Goal: Task Accomplishment & Management: Use online tool/utility

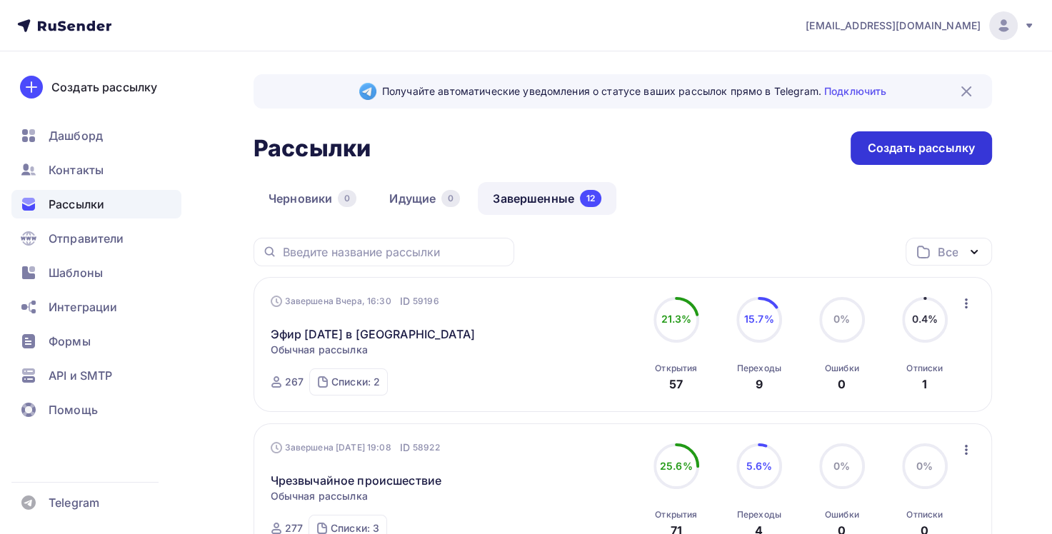
click at [896, 146] on div "Создать рассылку" at bounding box center [921, 148] width 107 height 16
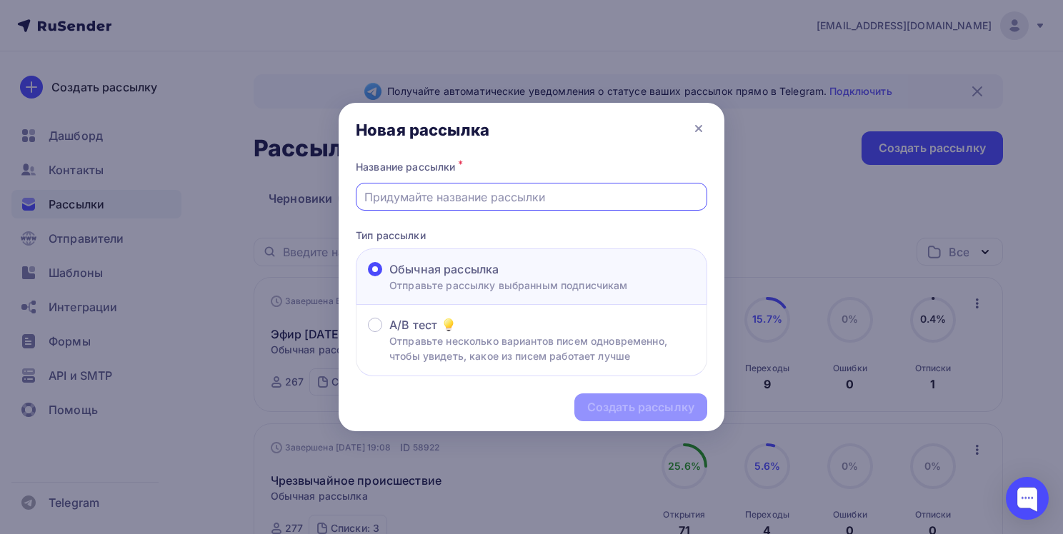
click at [426, 201] on input "text" at bounding box center [531, 197] width 335 height 17
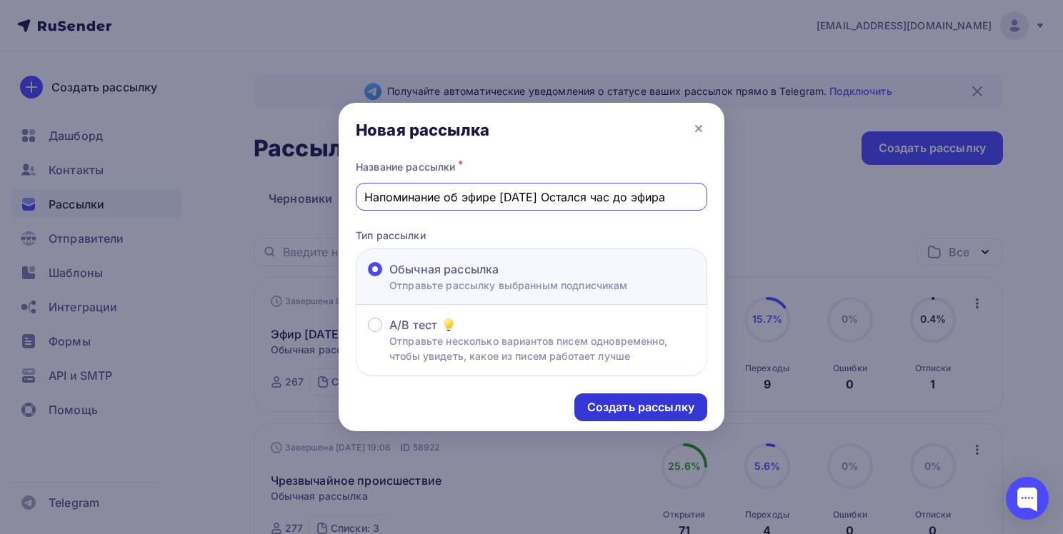
type input "Напоминание об эфире [DATE] Остался час до эфира"
click at [632, 405] on div "Создать рассылку" at bounding box center [640, 407] width 107 height 16
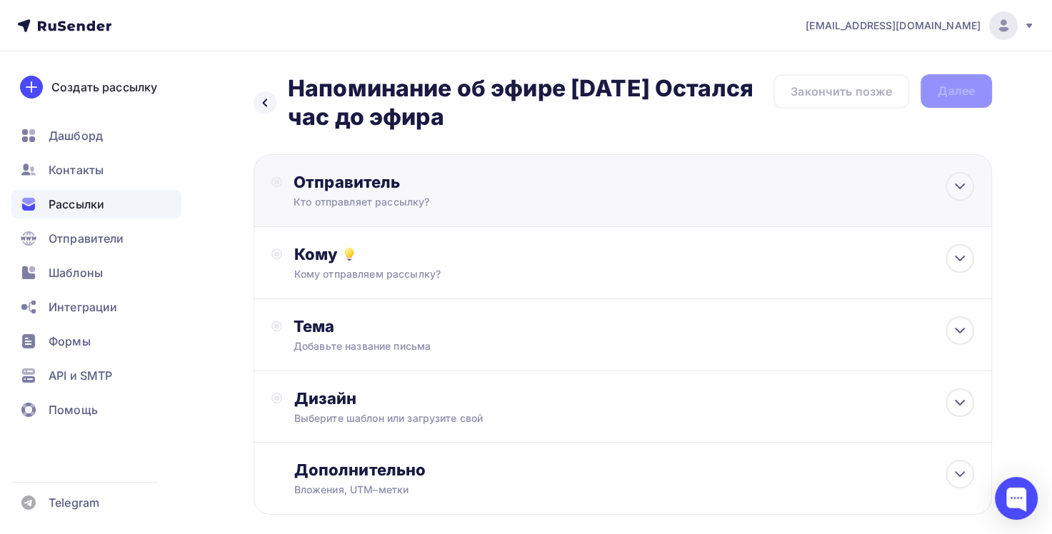
click at [412, 195] on div "Кто отправляет рассылку?" at bounding box center [433, 202] width 279 height 14
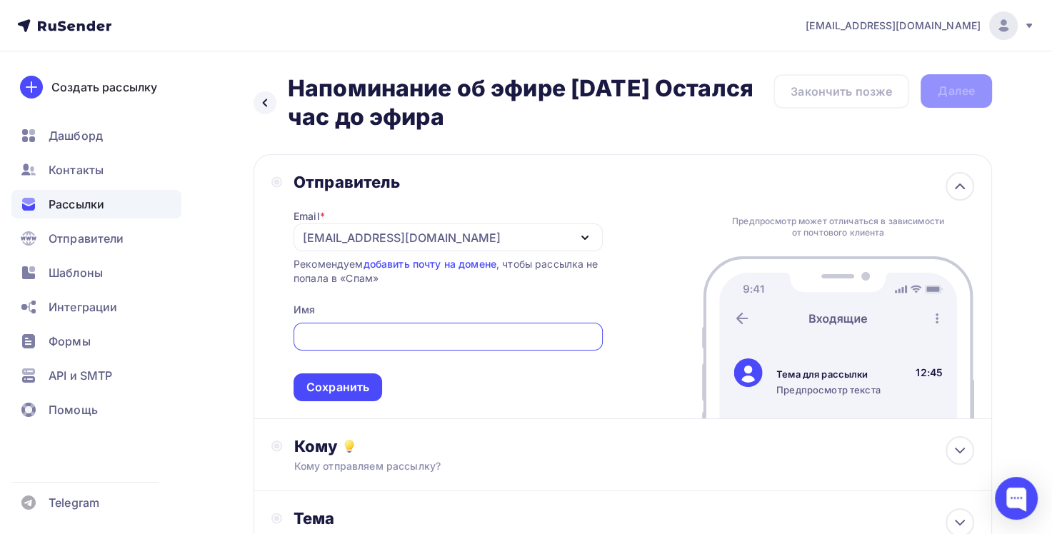
type input "[EMAIL_ADDRESS][DOMAIN_NAME]"
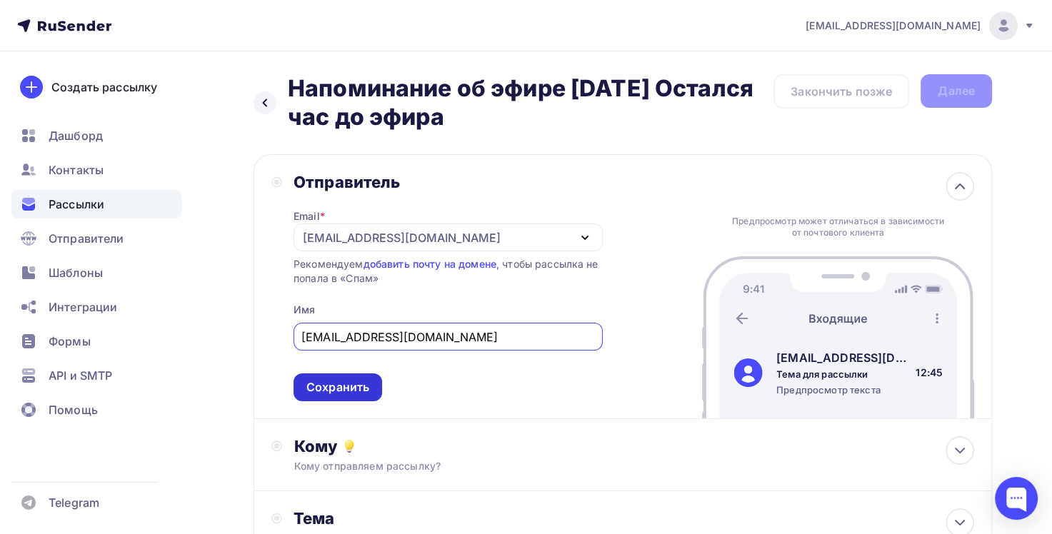
click at [343, 391] on div "Сохранить" at bounding box center [337, 387] width 63 height 16
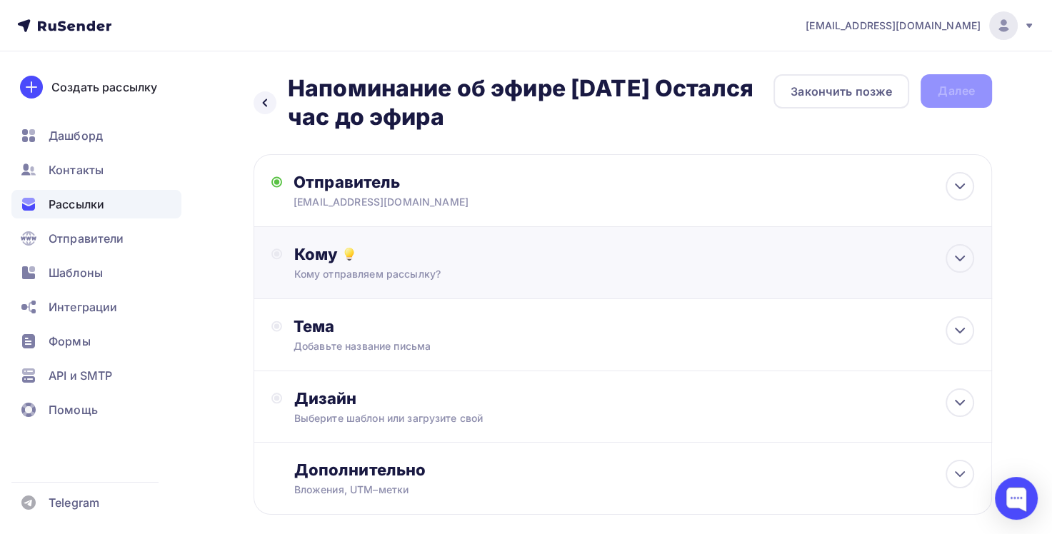
click at [410, 268] on div "Кому отправляем рассылку?" at bounding box center [600, 274] width 612 height 14
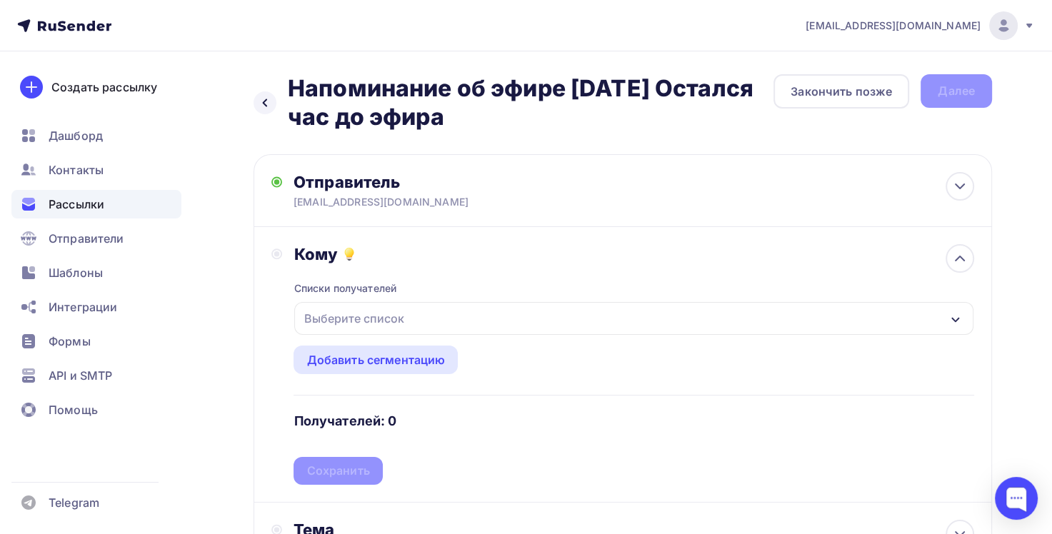
click at [383, 318] on div "Выберите список" at bounding box center [353, 319] width 111 height 26
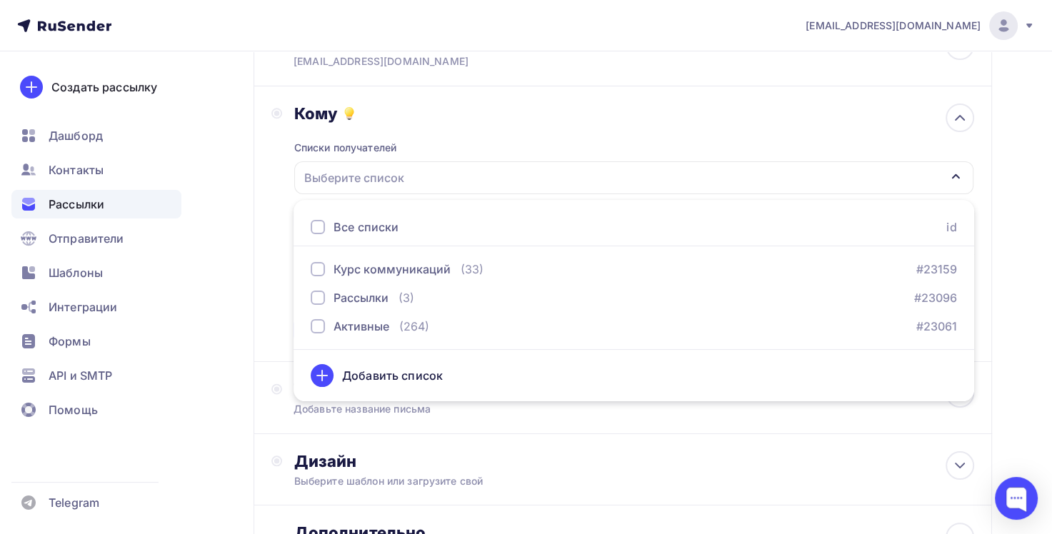
scroll to position [150, 0]
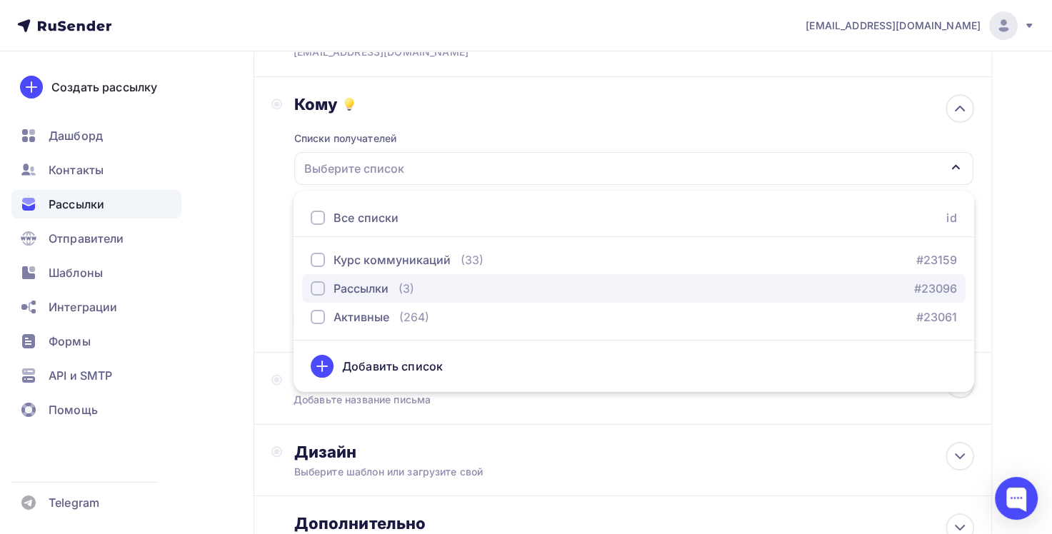
click at [320, 295] on div "Рассылки" at bounding box center [350, 288] width 78 height 17
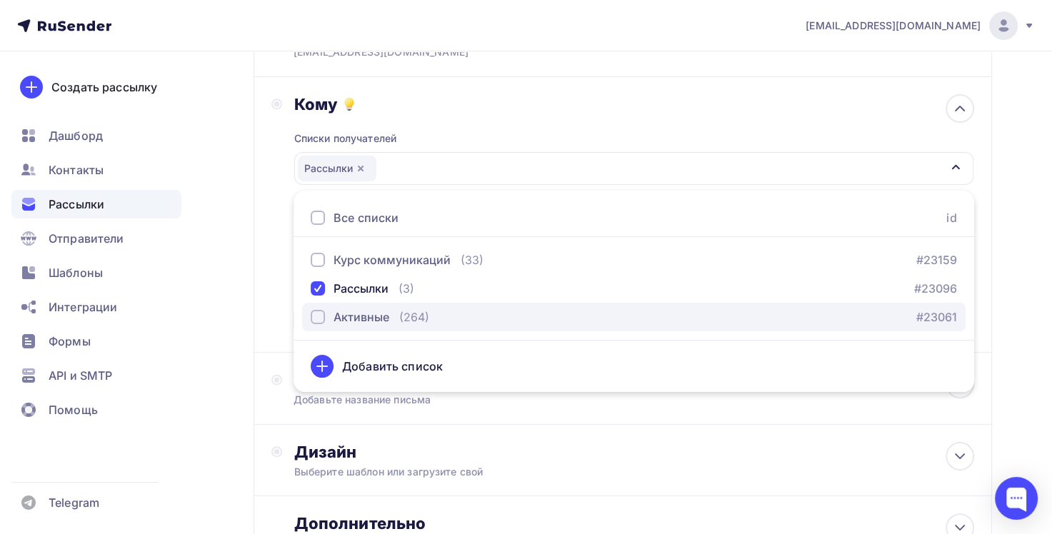
click at [320, 321] on div "button" at bounding box center [318, 317] width 14 height 14
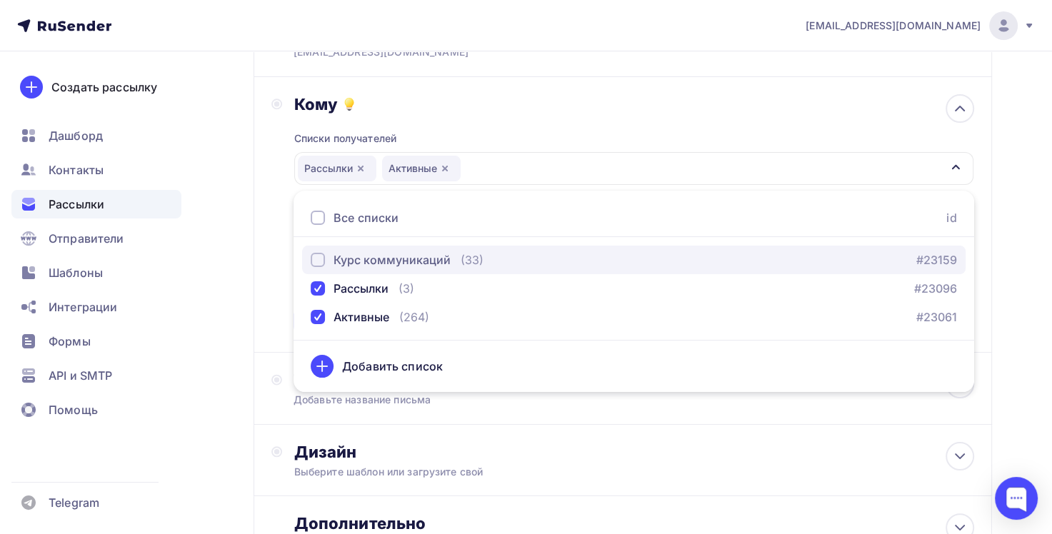
click at [317, 260] on div "button" at bounding box center [318, 260] width 14 height 14
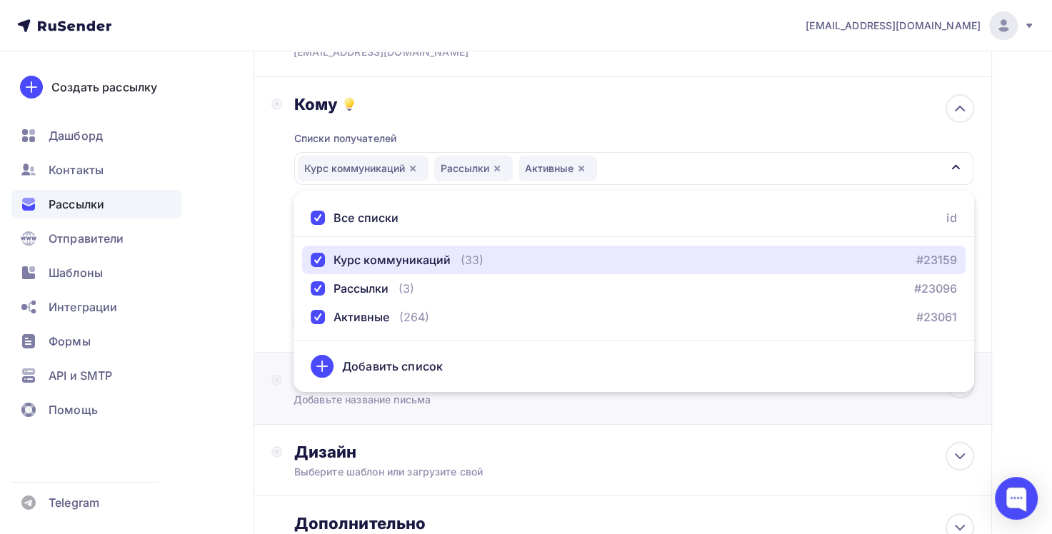
scroll to position [221, 0]
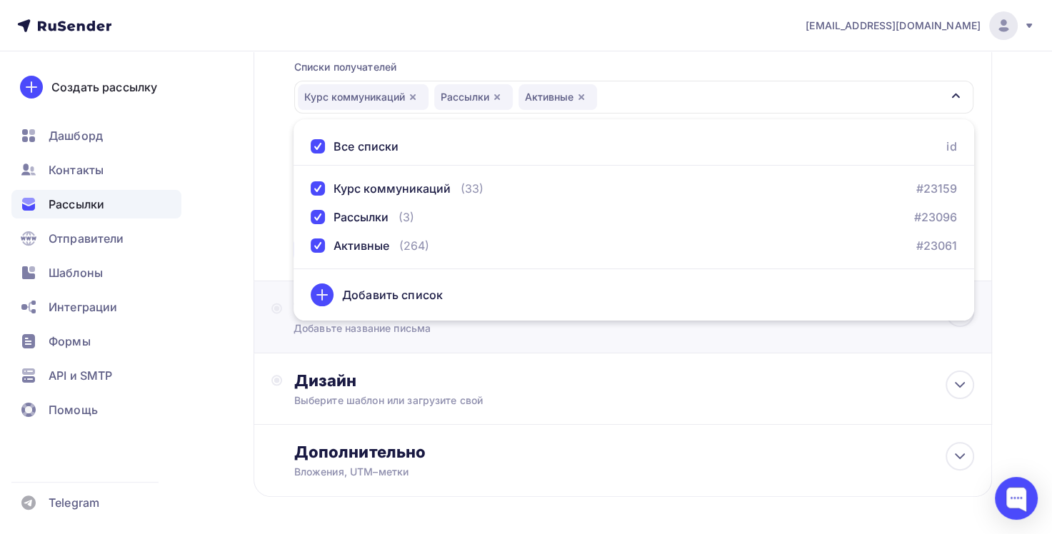
click at [487, 333] on div "Добавьте название письма" at bounding box center [421, 328] width 254 height 14
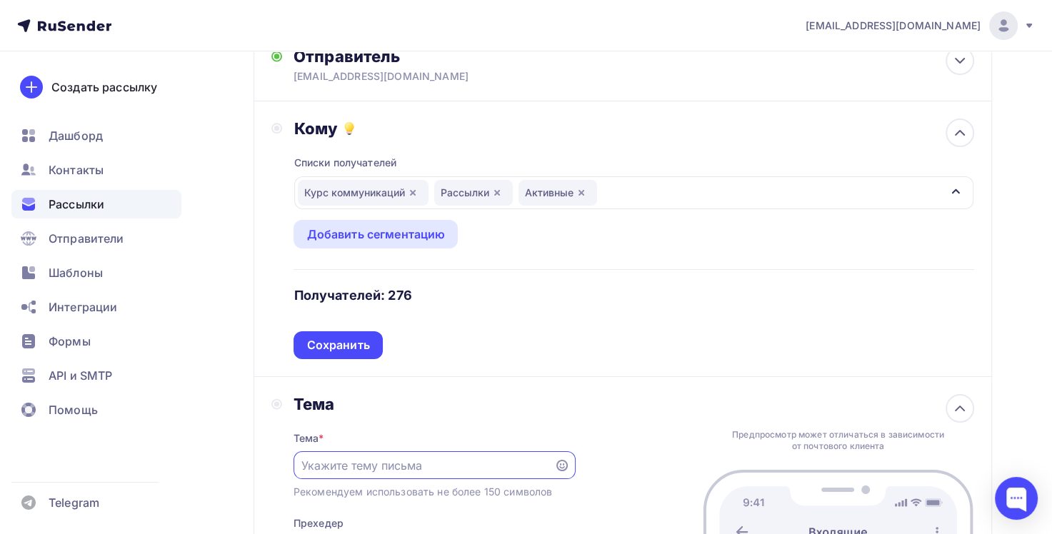
scroll to position [150, 0]
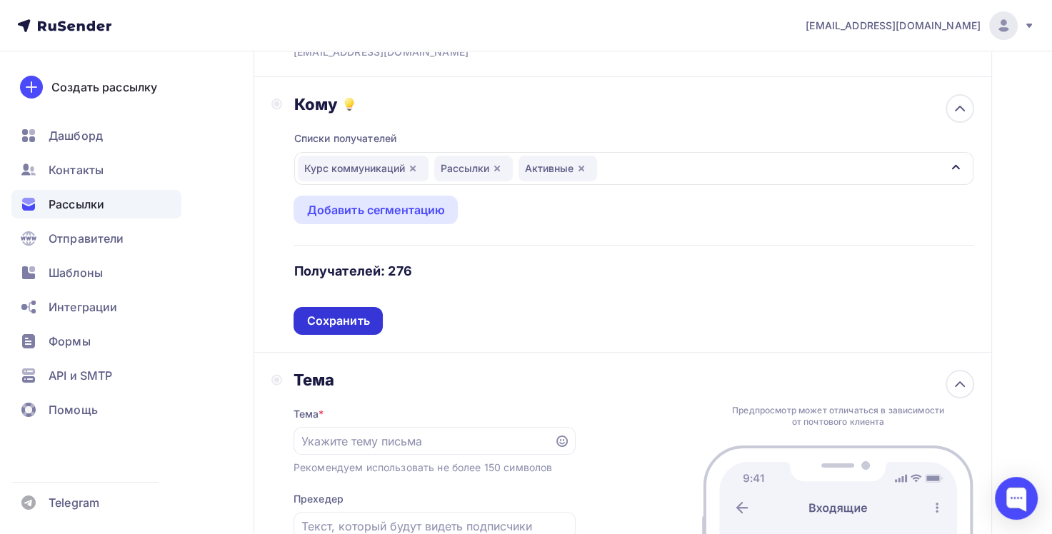
click at [345, 331] on div "Сохранить" at bounding box center [338, 321] width 89 height 28
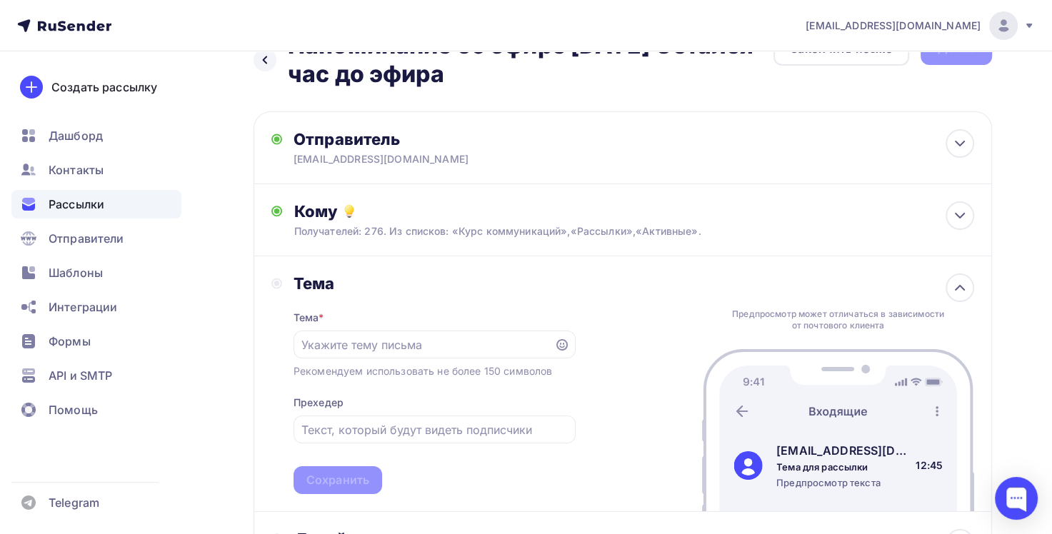
scroll to position [79, 0]
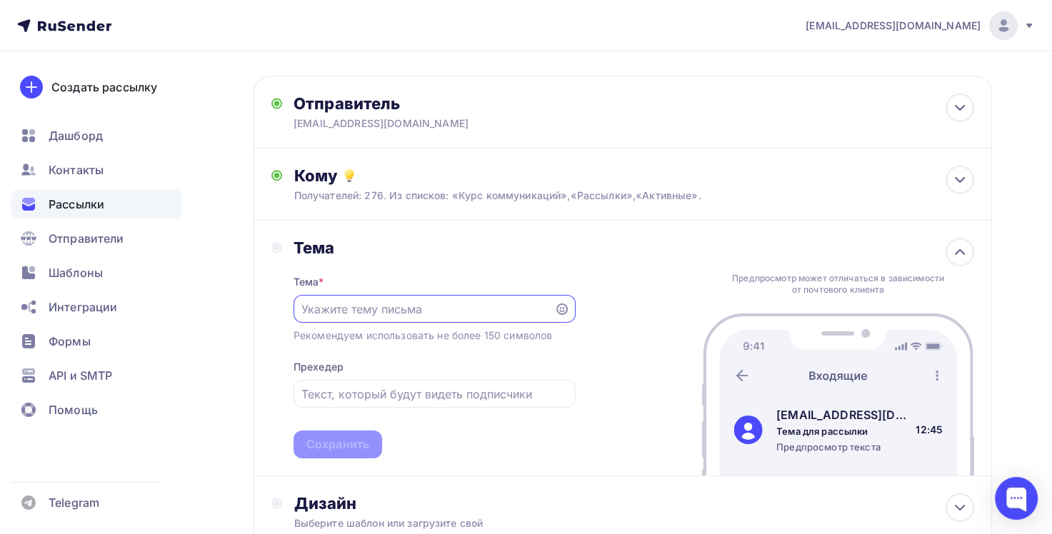
click at [350, 312] on input "text" at bounding box center [423, 309] width 244 height 17
drag, startPoint x: 444, startPoint y: 306, endPoint x: 300, endPoint y: 320, distance: 144.3
click at [300, 320] on div "Напоминание об эфире" at bounding box center [435, 309] width 282 height 28
type input "До начала эфира осталось немного."
click at [339, 393] on input "text" at bounding box center [434, 394] width 266 height 17
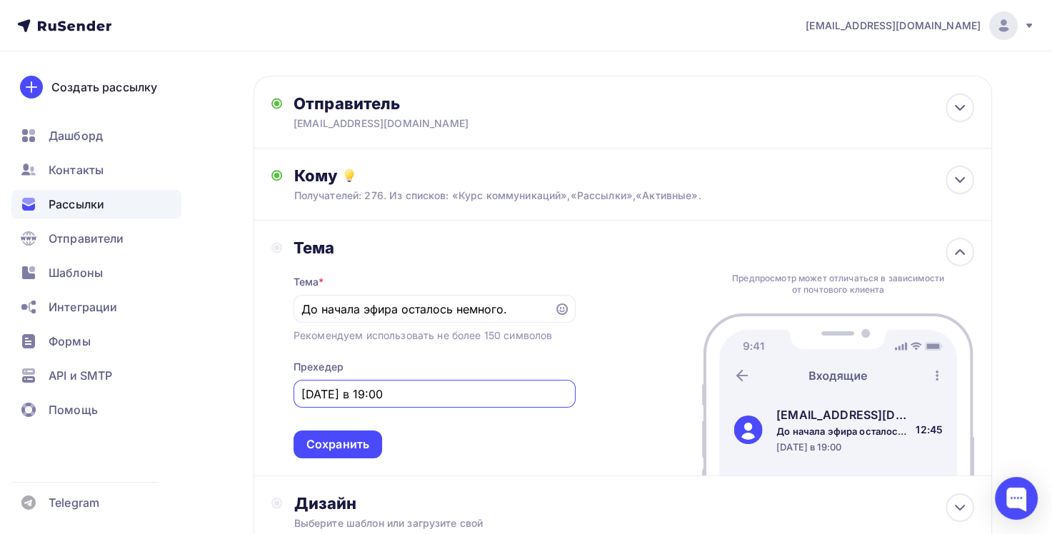
click at [306, 396] on input "[DATE] в 19:00" at bounding box center [434, 394] width 266 height 17
click at [437, 394] on input "Уже [DATE] в 19:00" at bounding box center [434, 394] width 266 height 17
type input "Уже [DATE] в 19:00 - начало"
click at [320, 442] on div "Сохранить" at bounding box center [337, 444] width 63 height 16
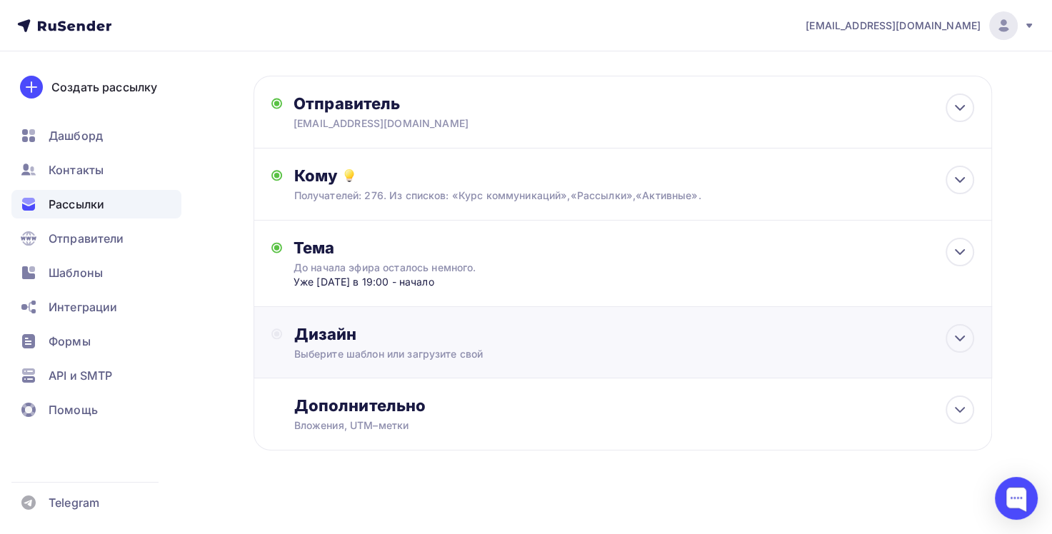
click at [471, 349] on div "Выберите шаблон или загрузите свой" at bounding box center [600, 354] width 612 height 14
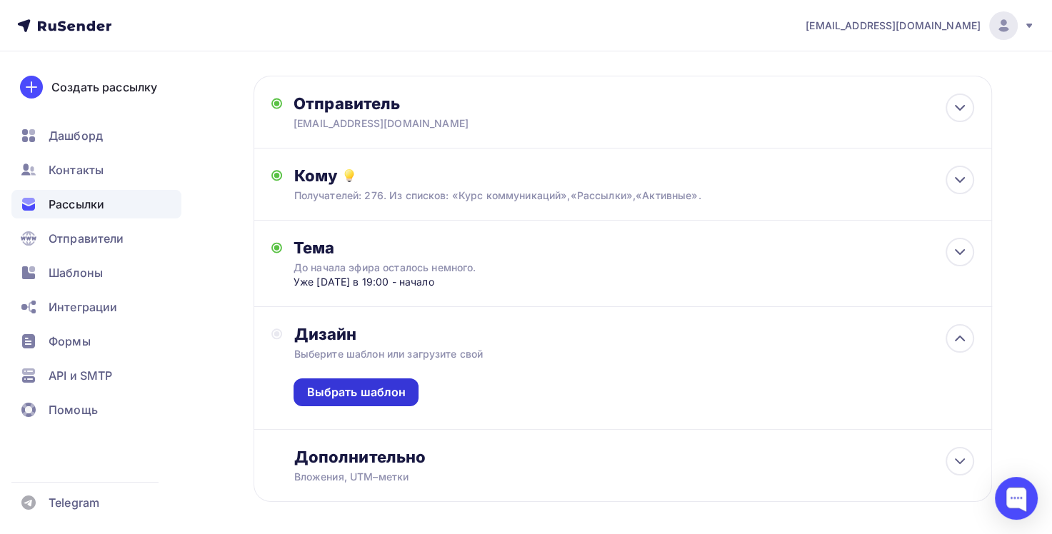
click at [371, 389] on div "Выбрать шаблон" at bounding box center [355, 392] width 99 height 16
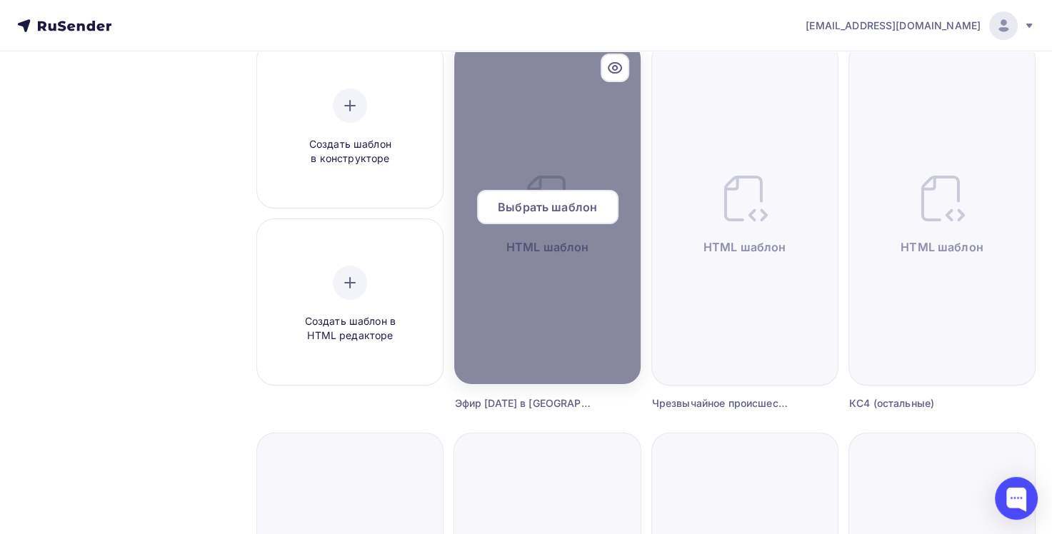
scroll to position [143, 0]
click at [542, 210] on span "Выбрать шаблон" at bounding box center [547, 206] width 99 height 17
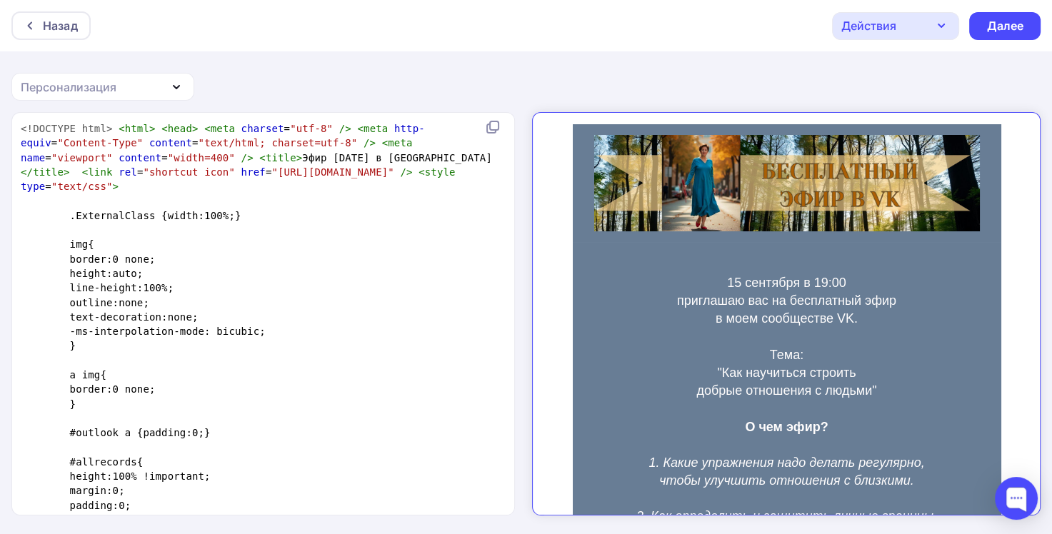
type textarea "<!LOREMIP dolo> <sita> <cons> <adip elitsed="doe-0" /> <temp inci-utlab="Etdolo…"
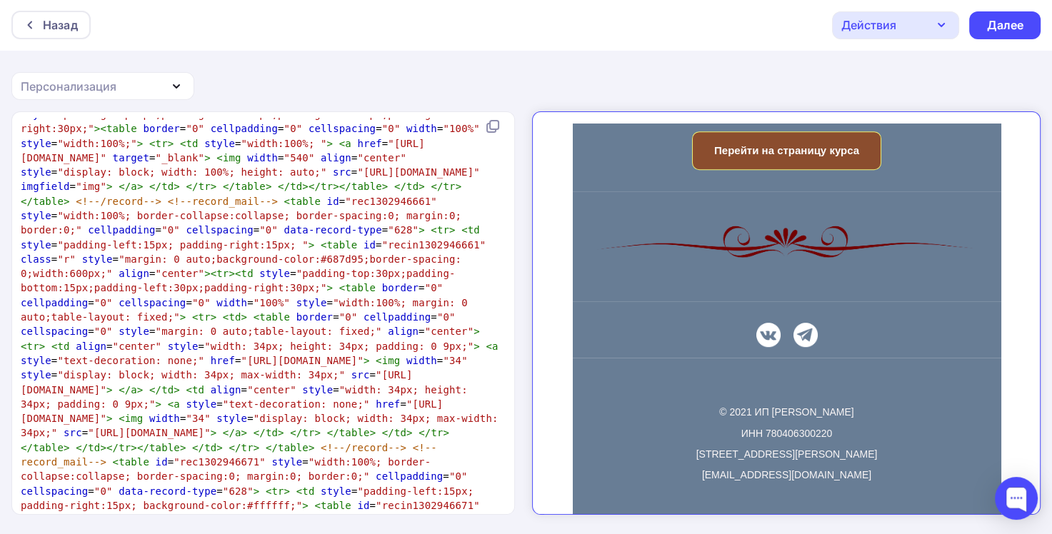
scroll to position [871, 0]
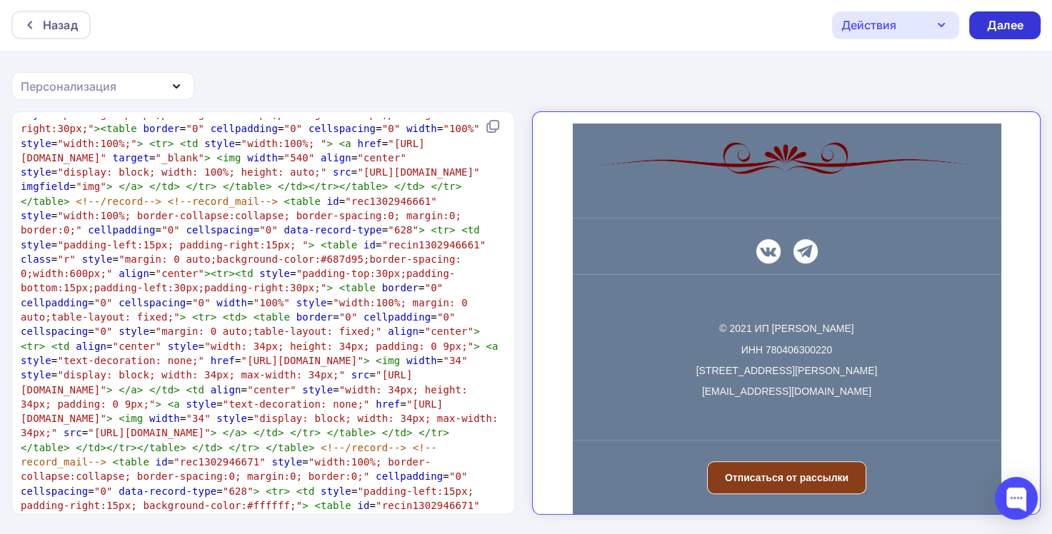
click at [996, 31] on div "Далее" at bounding box center [1004, 25] width 37 height 16
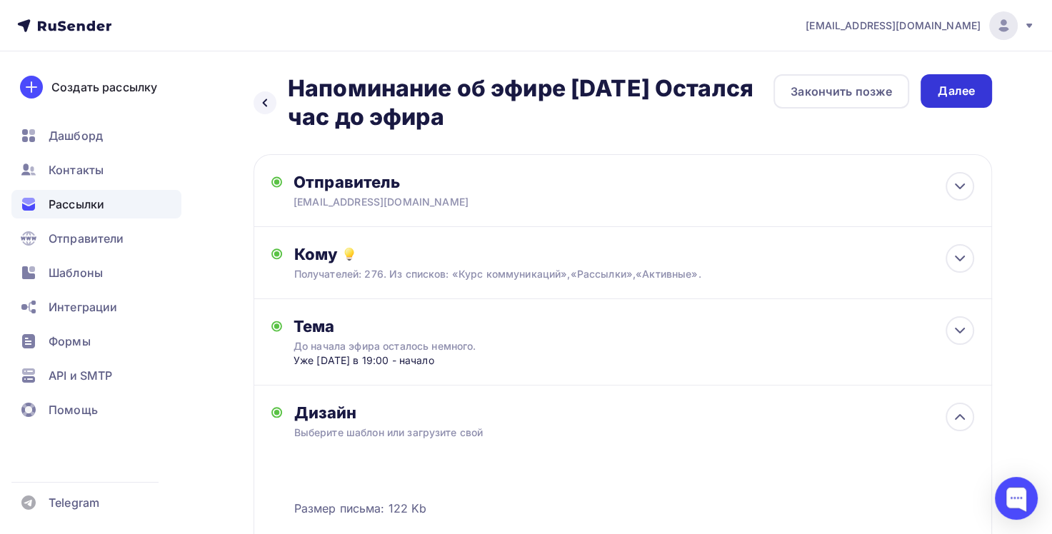
click at [943, 95] on div "Далее" at bounding box center [956, 91] width 37 height 16
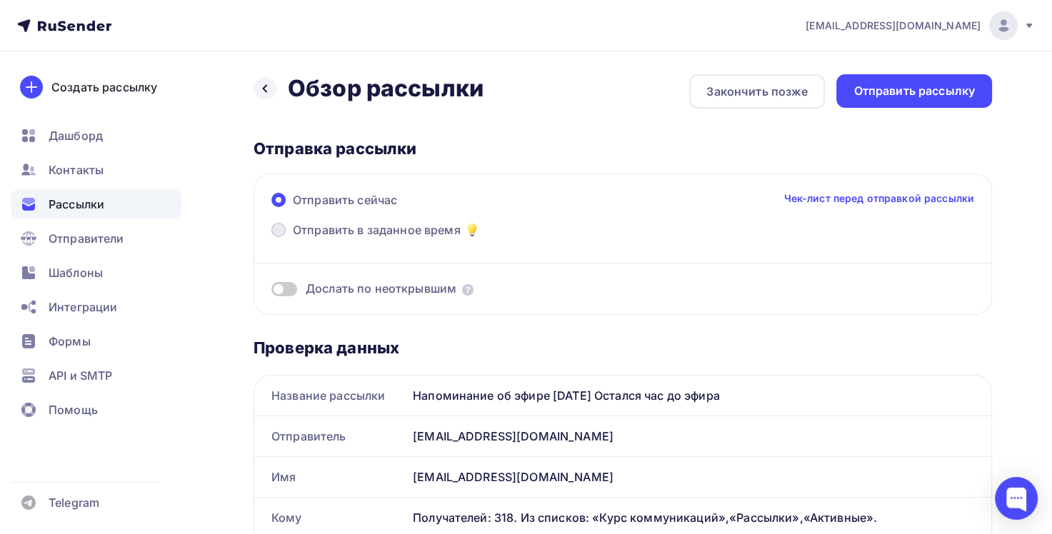
click at [282, 229] on span at bounding box center [278, 230] width 14 height 14
click at [293, 239] on input "Отправить в заданное время" at bounding box center [293, 239] width 0 height 0
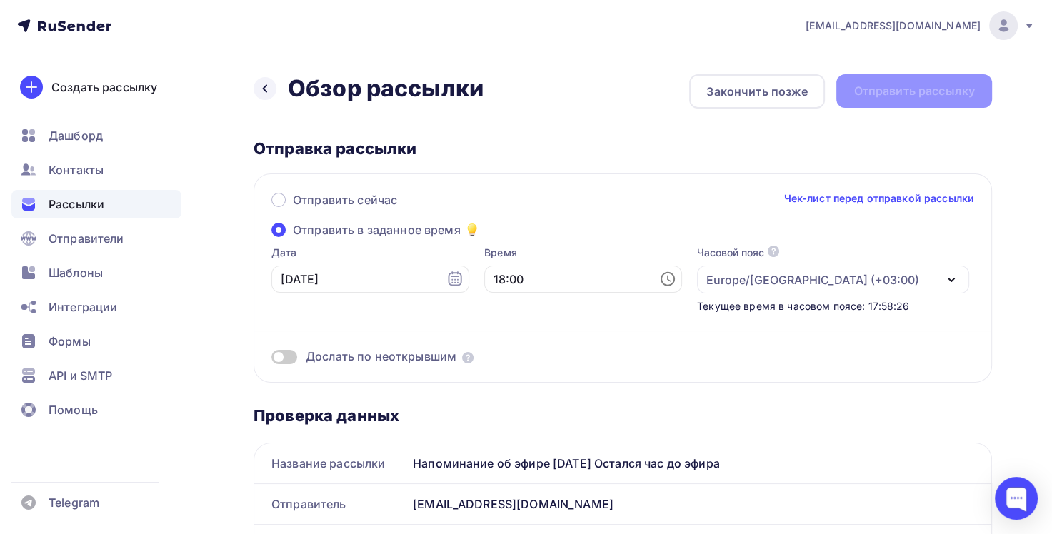
click at [283, 229] on span at bounding box center [278, 230] width 14 height 14
click at [293, 239] on input "Отправить в заданное время" at bounding box center [293, 239] width 0 height 0
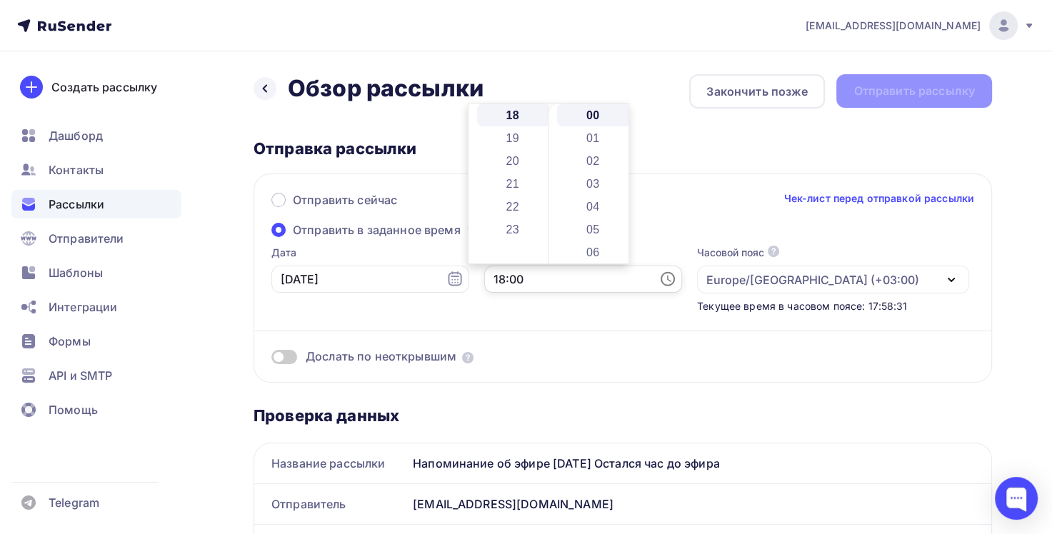
click at [498, 279] on input "18:00" at bounding box center [583, 279] width 198 height 27
click at [592, 253] on li "25" at bounding box center [594, 257] width 74 height 23
type input "18:25"
click at [380, 318] on div "Дослать по неоткрывшим" at bounding box center [622, 339] width 703 height 51
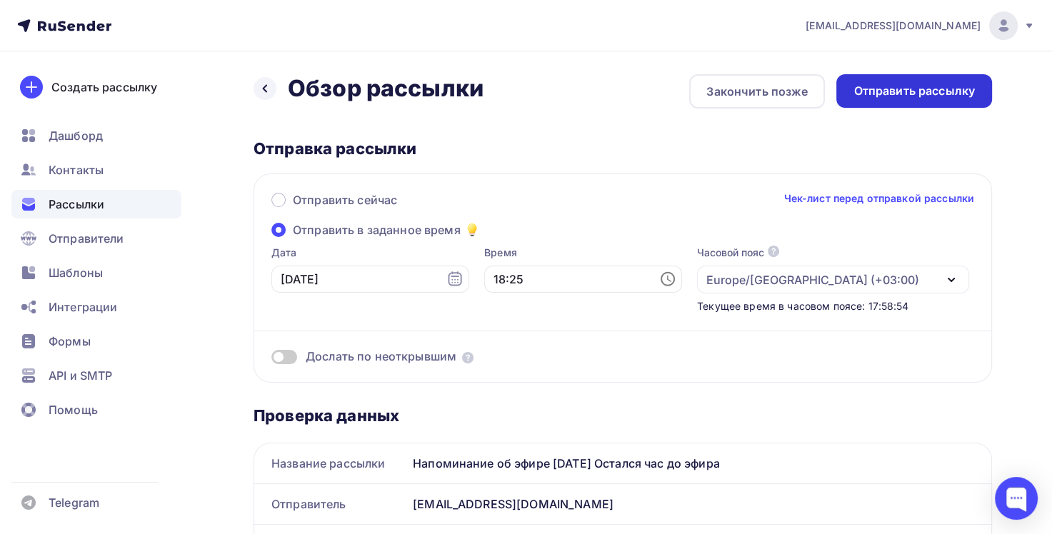
click at [895, 94] on div "Отправить рассылку" at bounding box center [914, 91] width 121 height 16
